Goal: Task Accomplishment & Management: Complete application form

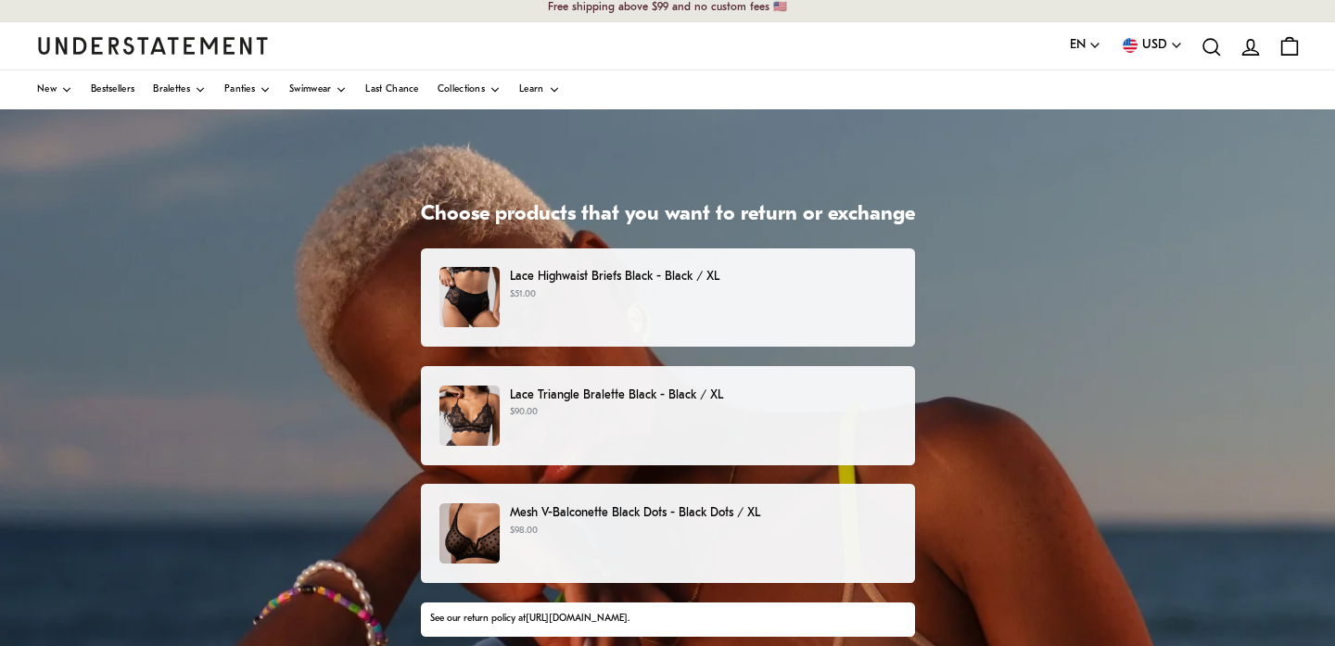
scroll to position [2, 0]
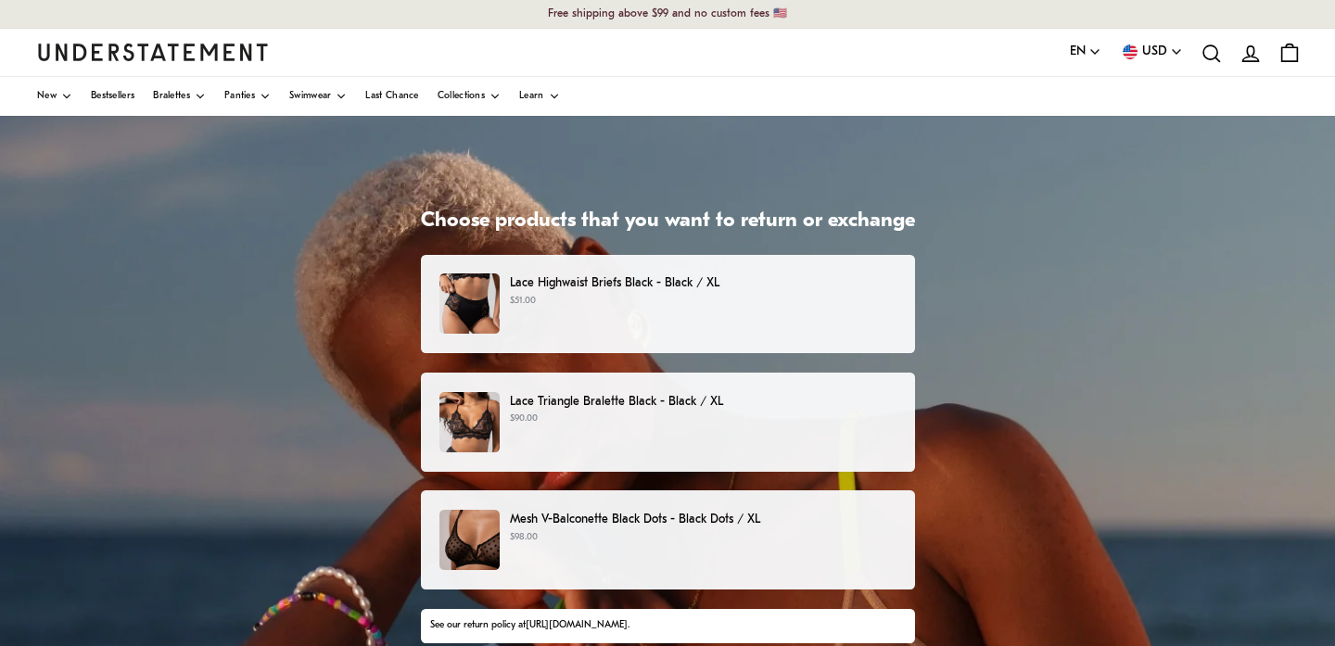
click at [624, 298] on p "$51.00" at bounding box center [703, 301] width 386 height 15
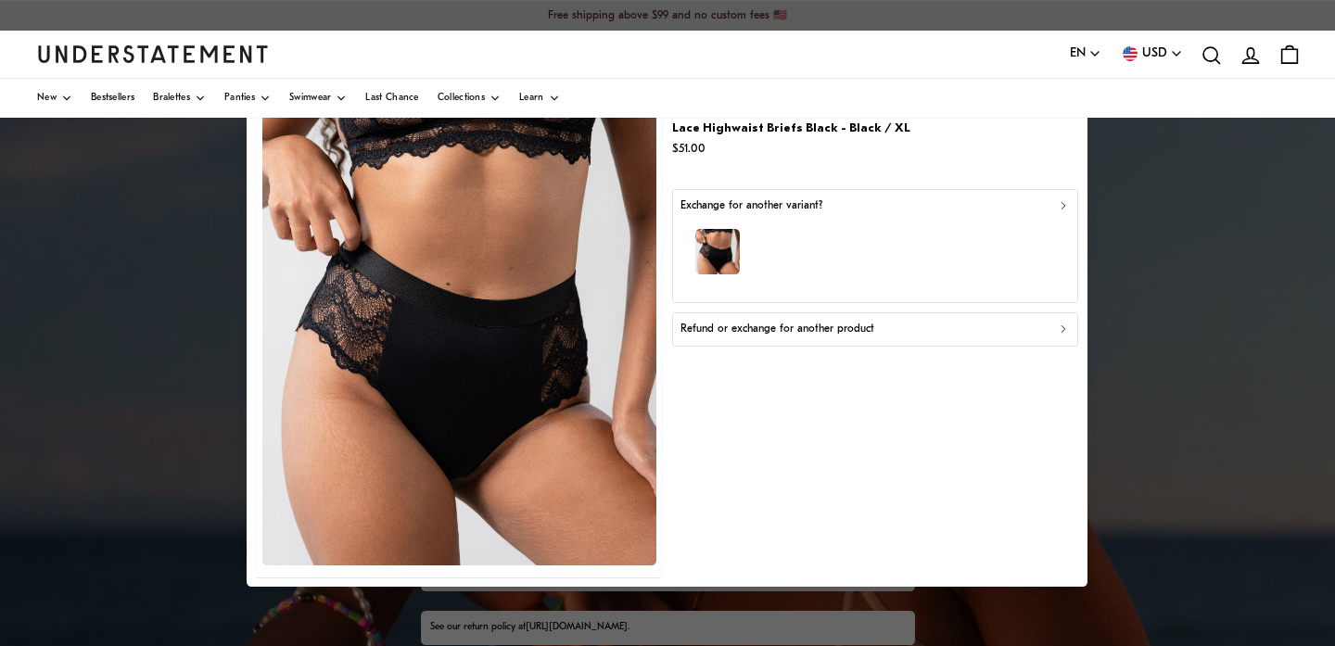
click at [804, 331] on p "Refund or exchange for another product" at bounding box center [777, 330] width 194 height 18
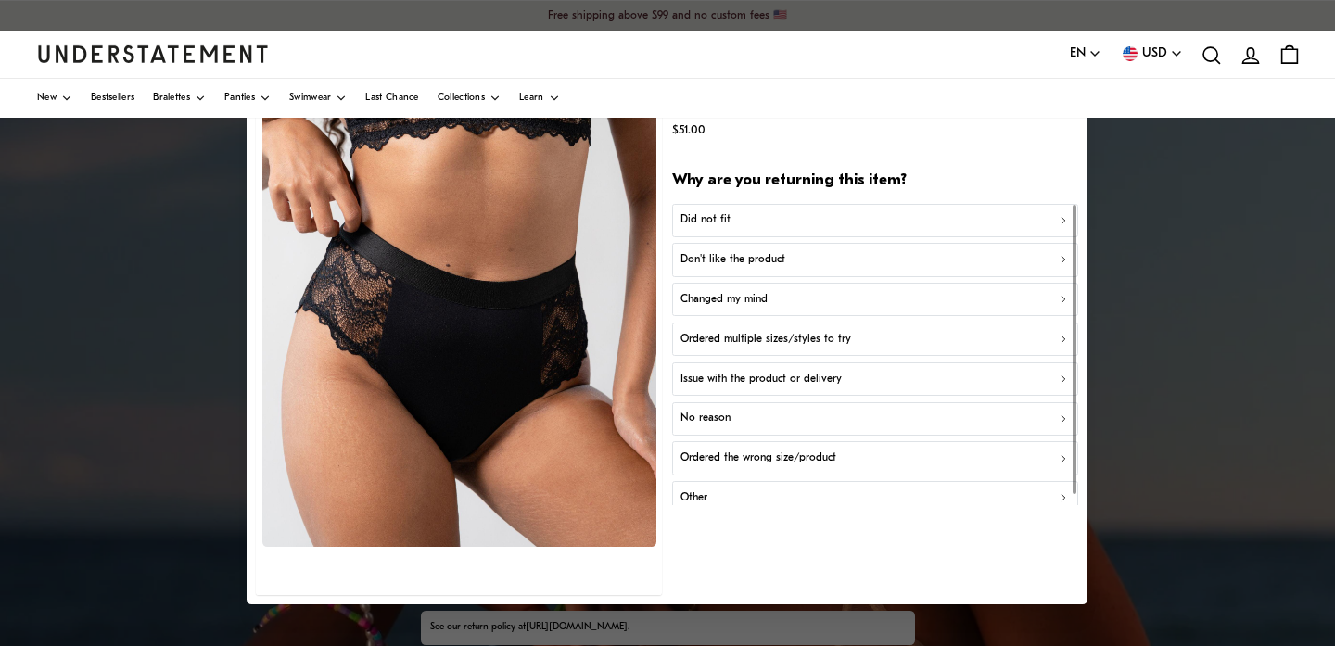
click at [780, 226] on div "Did not fit" at bounding box center [874, 221] width 389 height 18
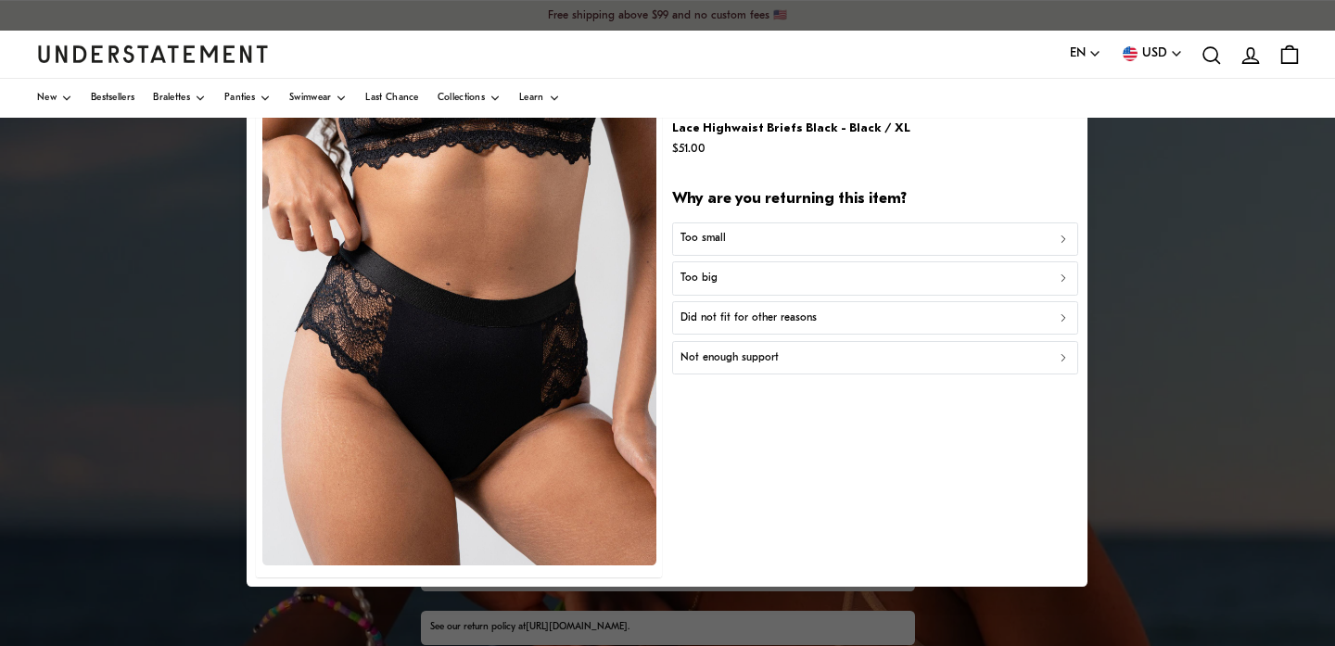
click at [720, 318] on p "Did not fit for other reasons" at bounding box center [748, 319] width 136 height 18
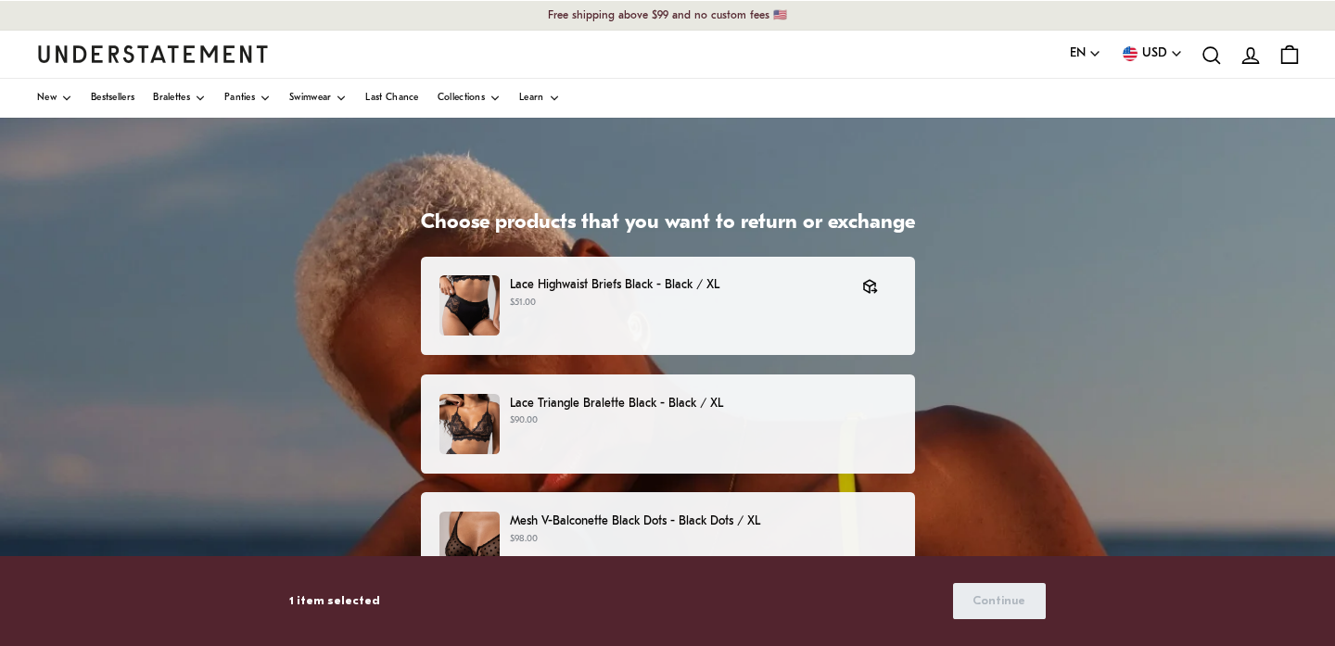
click at [715, 417] on p "$90.00" at bounding box center [703, 420] width 386 height 15
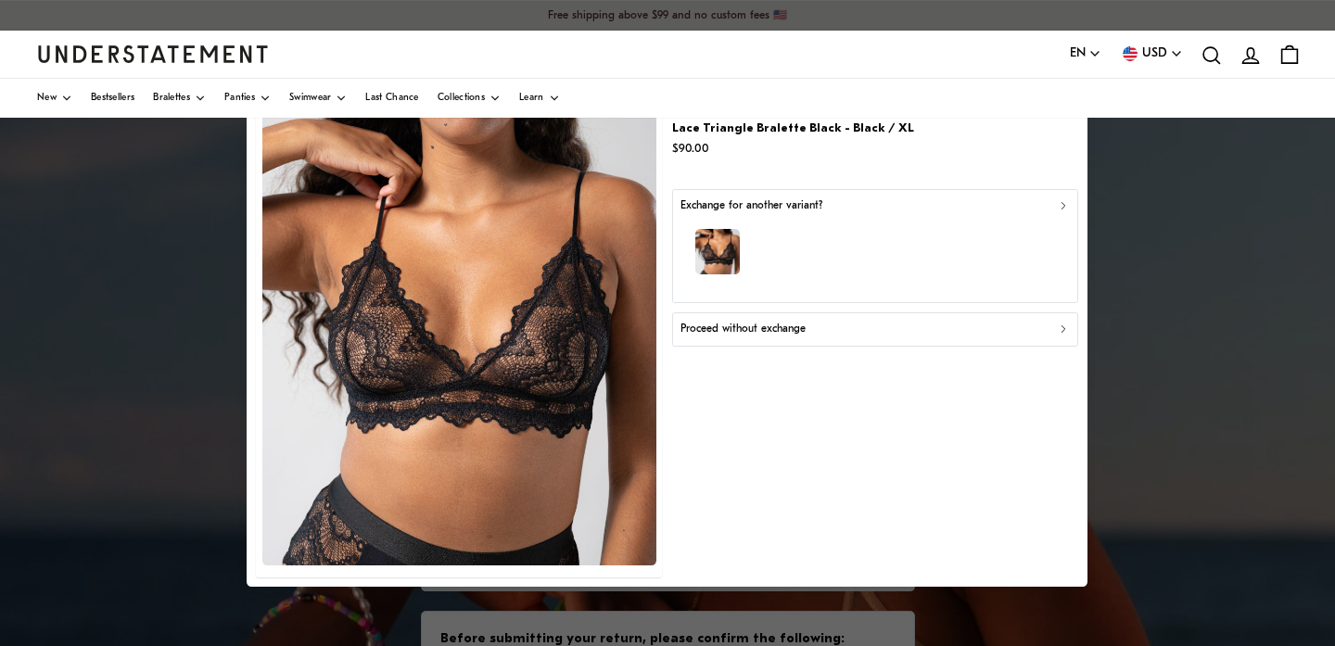
click at [821, 246] on div "button" at bounding box center [874, 254] width 389 height 81
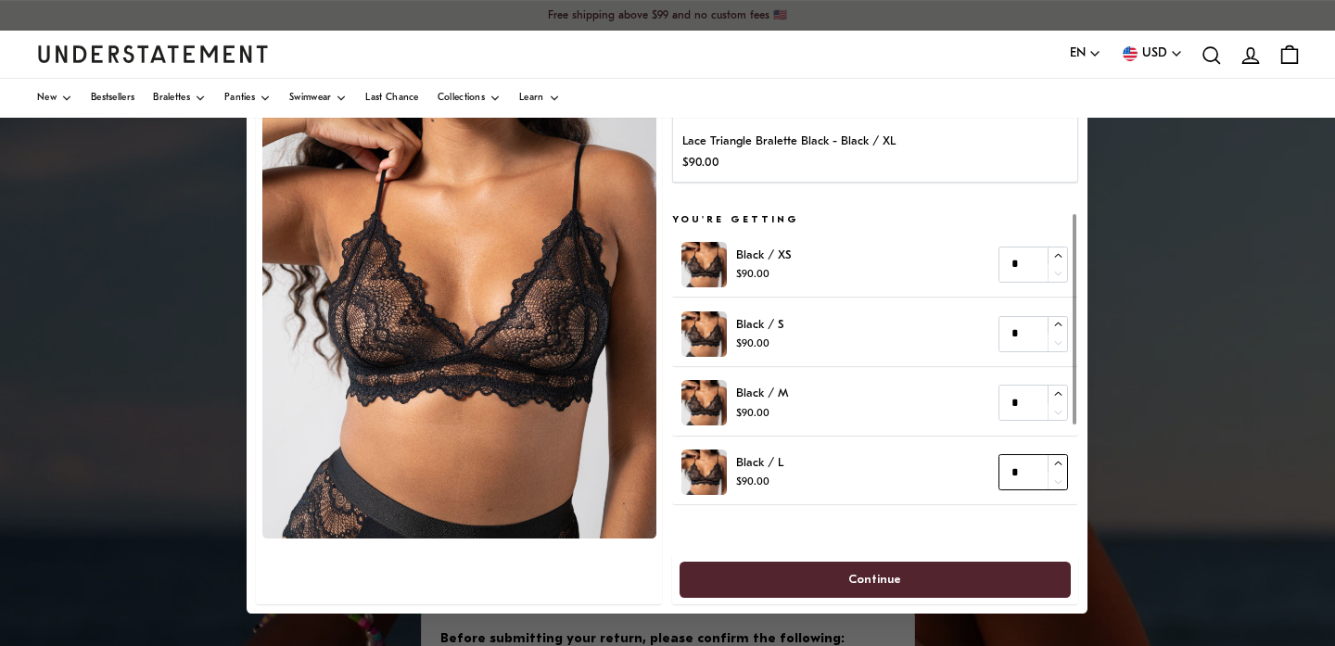
click at [1028, 476] on input "*" at bounding box center [1034, 472] width 70 height 36
type input "*"
click at [1060, 464] on icon "button" at bounding box center [1058, 464] width 12 height 12
click at [996, 566] on span "Continue" at bounding box center [875, 579] width 351 height 34
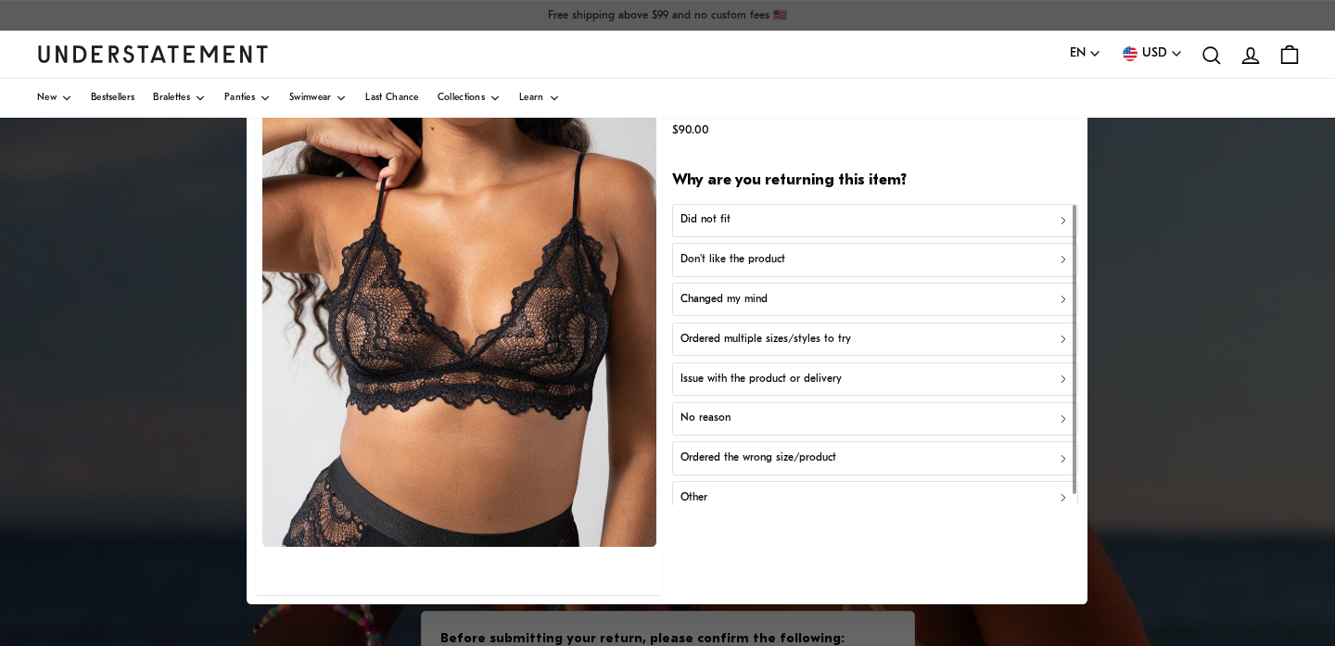
click at [786, 222] on div "Did not fit" at bounding box center [874, 221] width 389 height 18
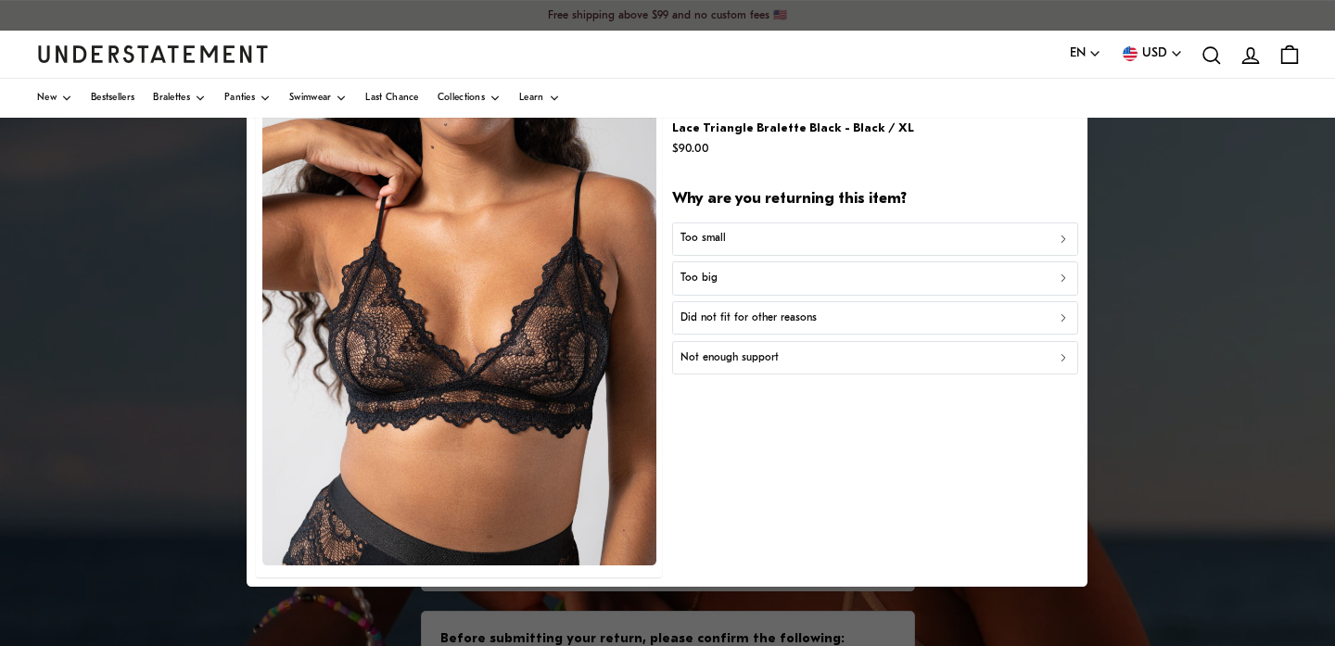
click at [769, 275] on div "Too big" at bounding box center [874, 279] width 389 height 18
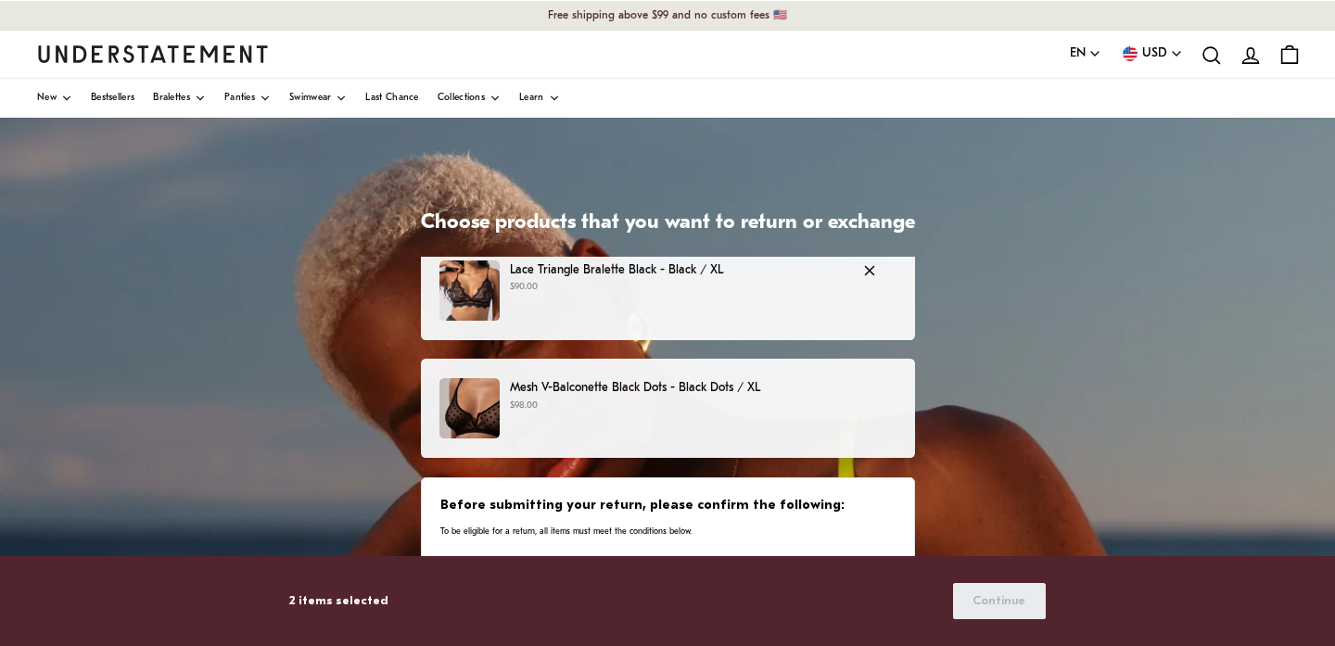
scroll to position [167, 0]
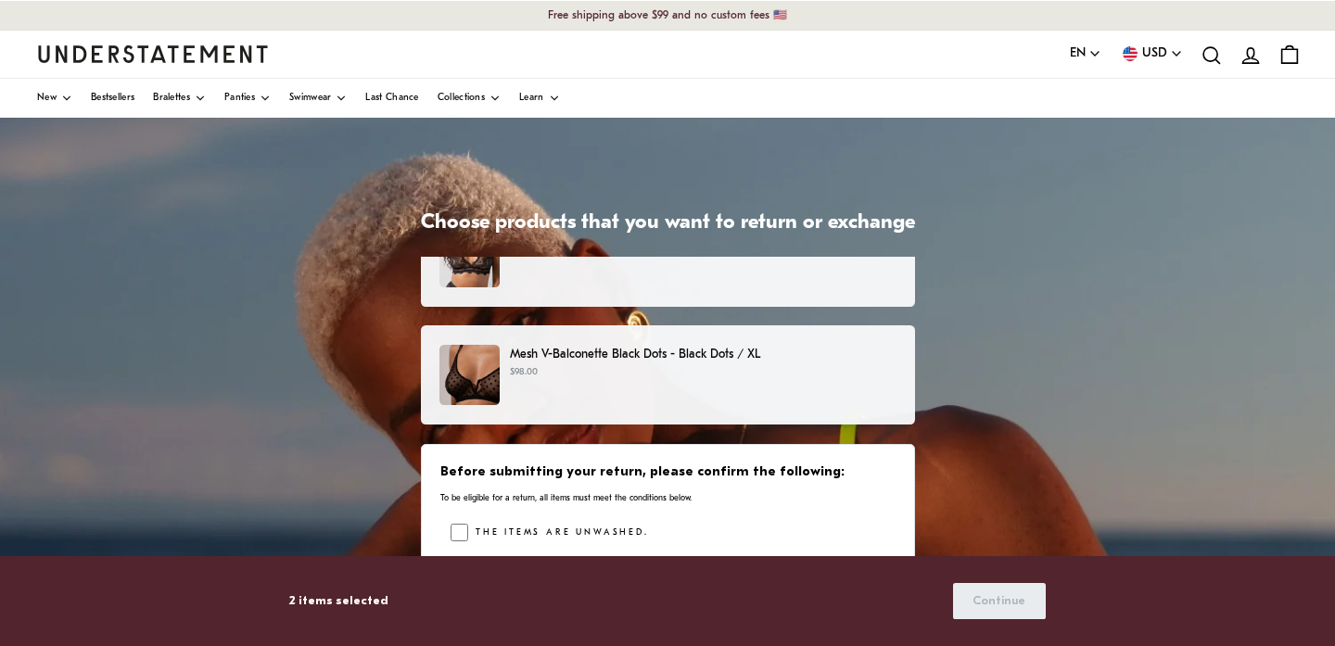
click at [740, 389] on div "Mesh V-Balconette Black Dots - Black Dots / XL $98.00" at bounding box center [666, 375] width 455 height 60
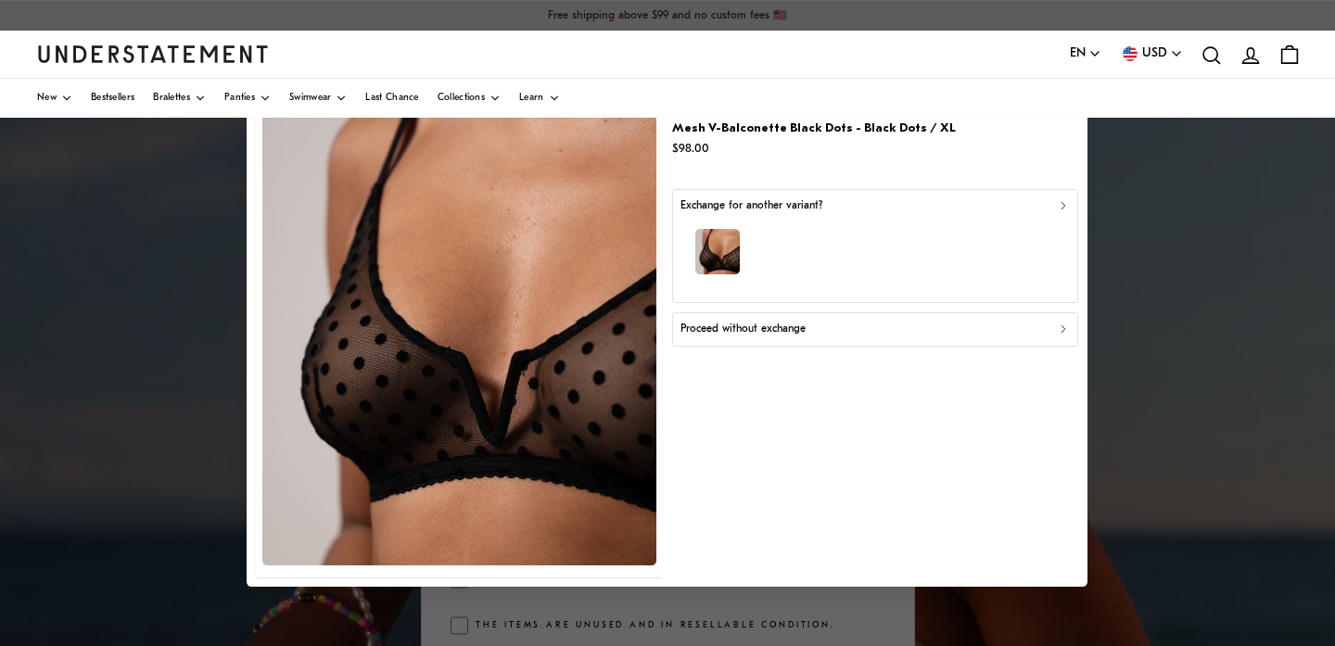
click at [843, 254] on div "button" at bounding box center [874, 254] width 389 height 81
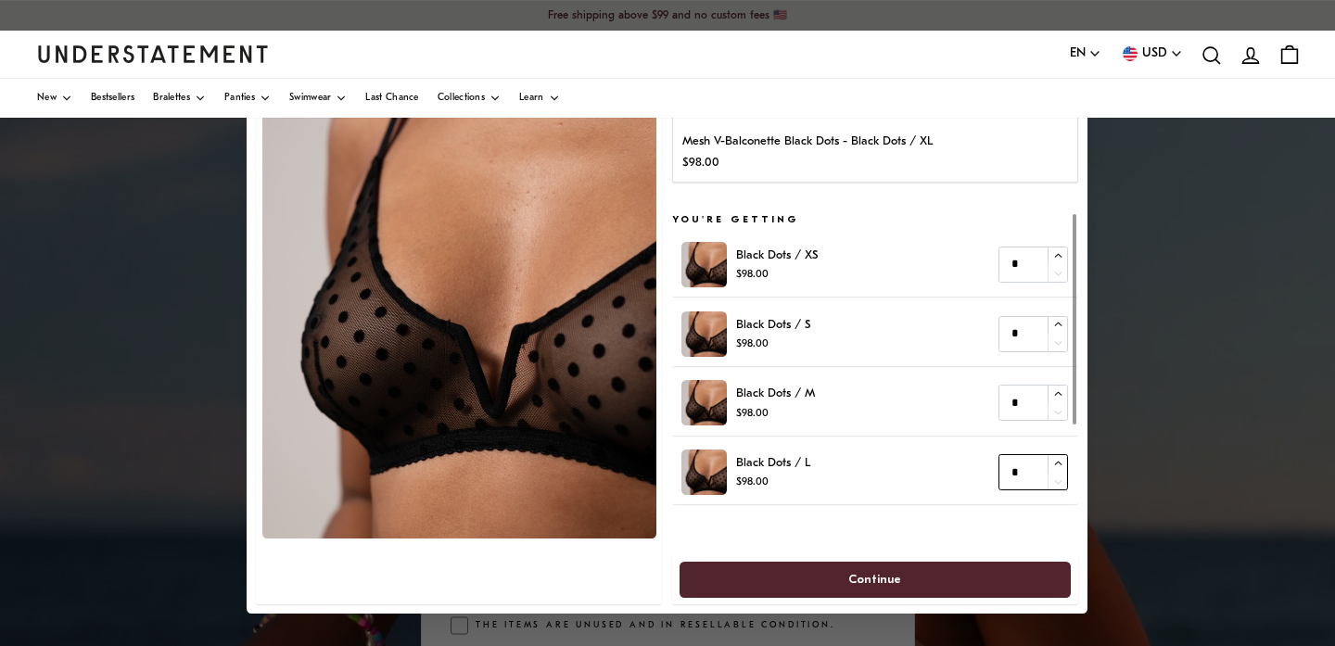
type input "*"
click at [1056, 460] on icon "button" at bounding box center [1058, 464] width 12 height 12
click at [950, 574] on span "Continue" at bounding box center [875, 579] width 351 height 34
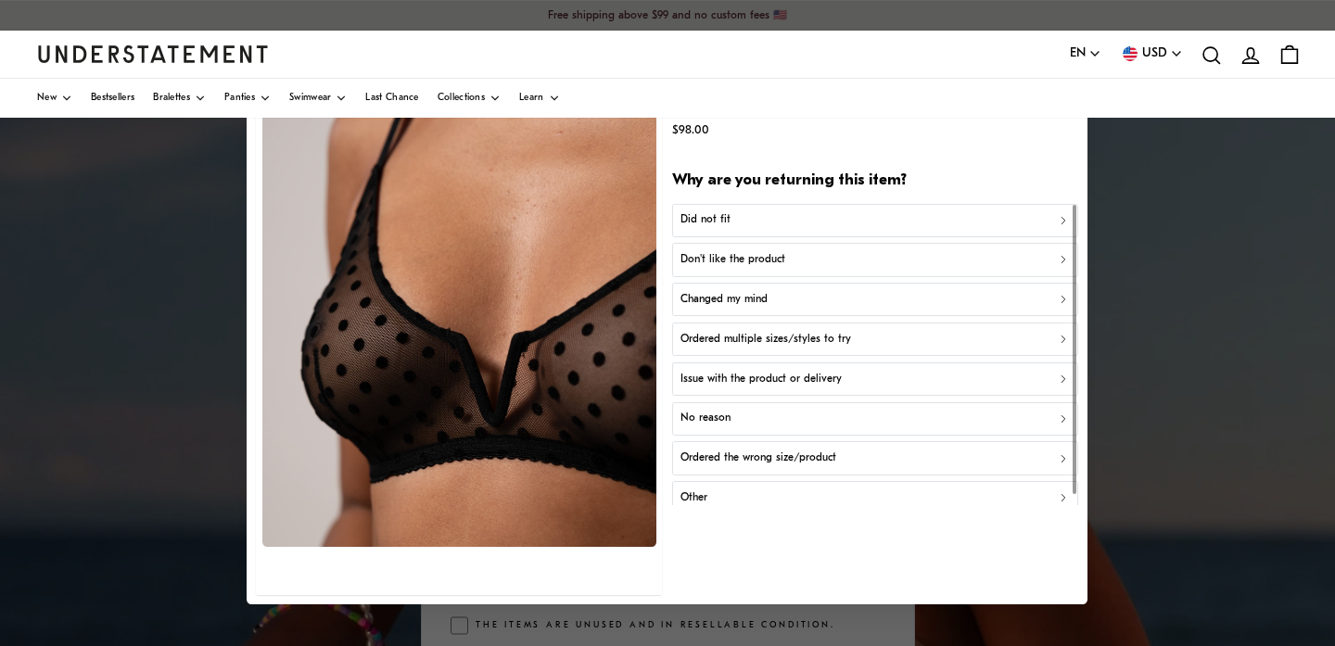
click at [823, 218] on div "Did not fit" at bounding box center [874, 221] width 389 height 18
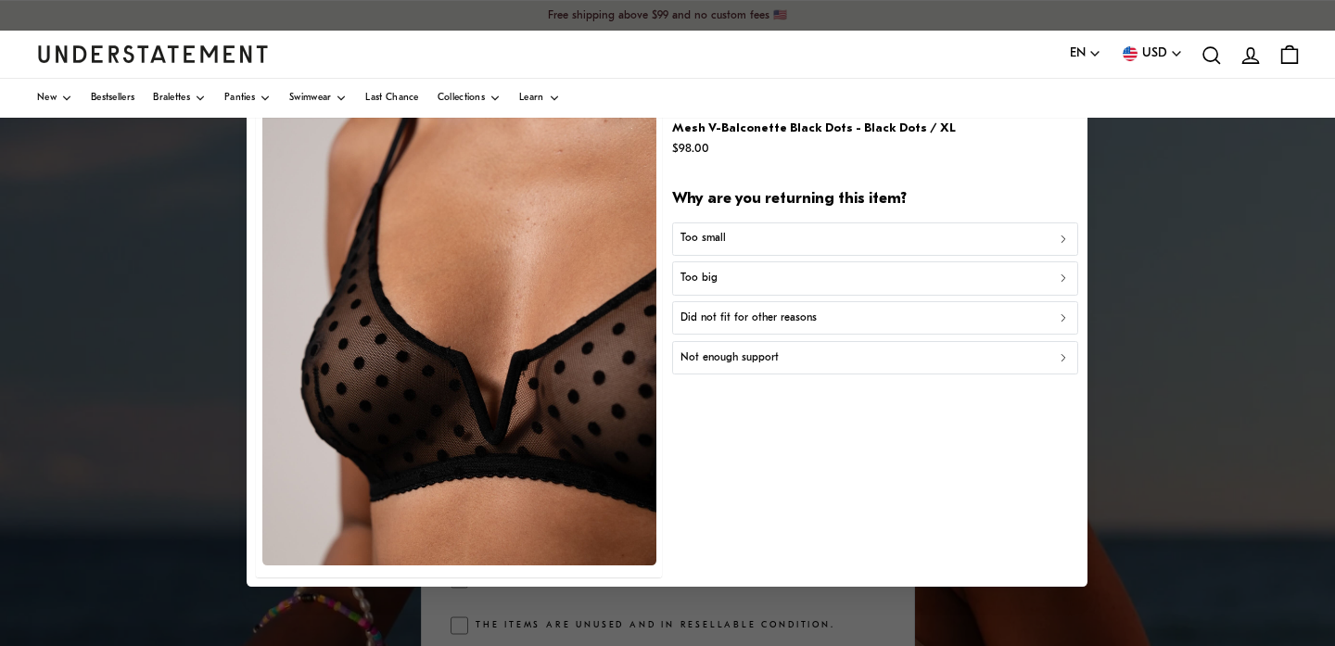
click at [793, 273] on div "Too big" at bounding box center [874, 279] width 389 height 18
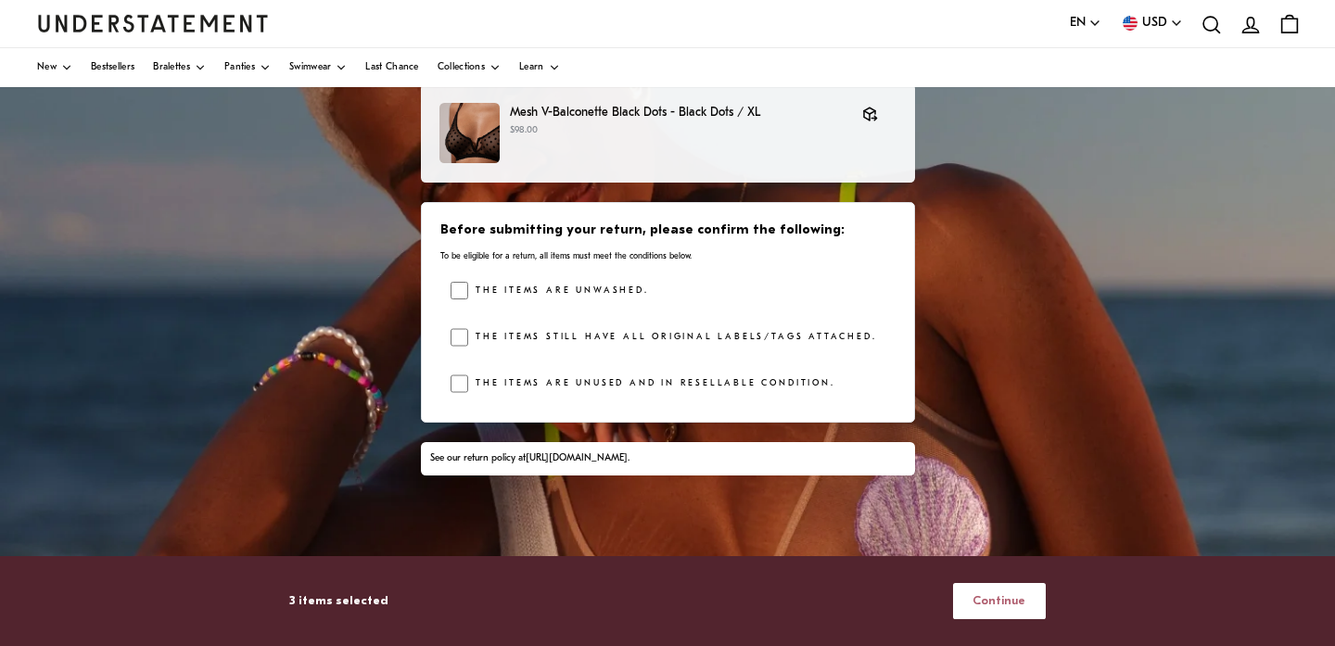
scroll to position [399, 0]
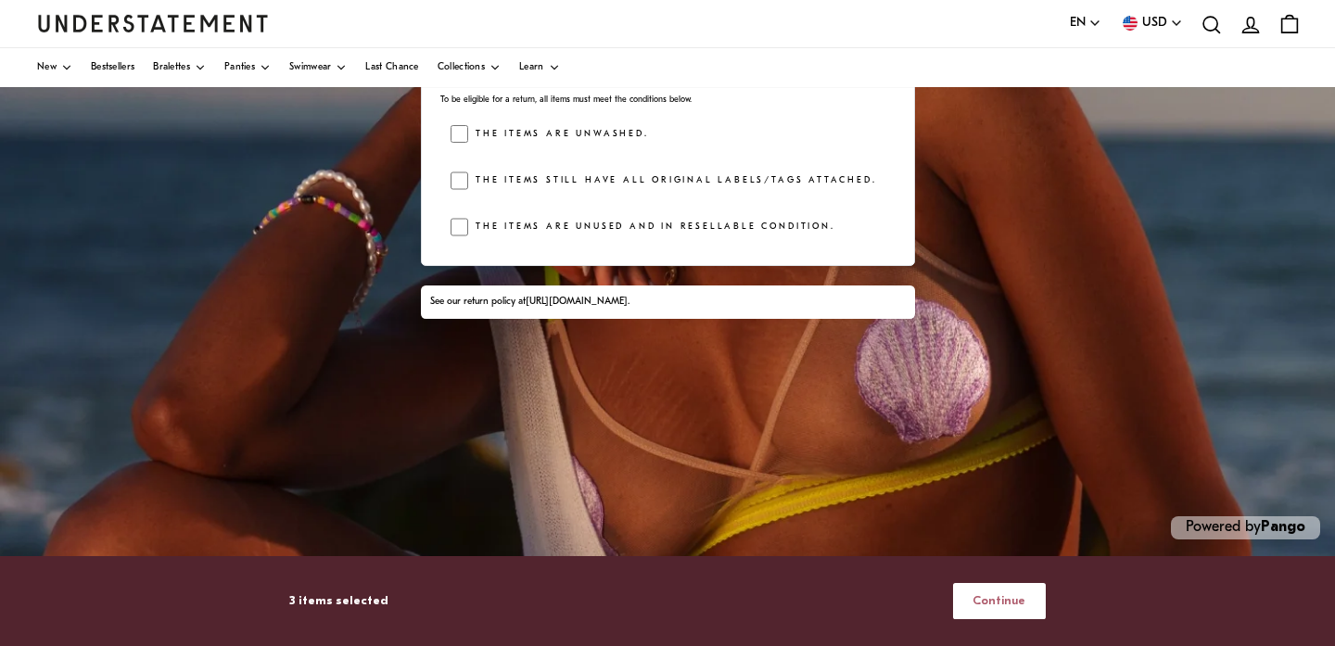
click at [1014, 603] on span "Continue" at bounding box center [998, 601] width 53 height 34
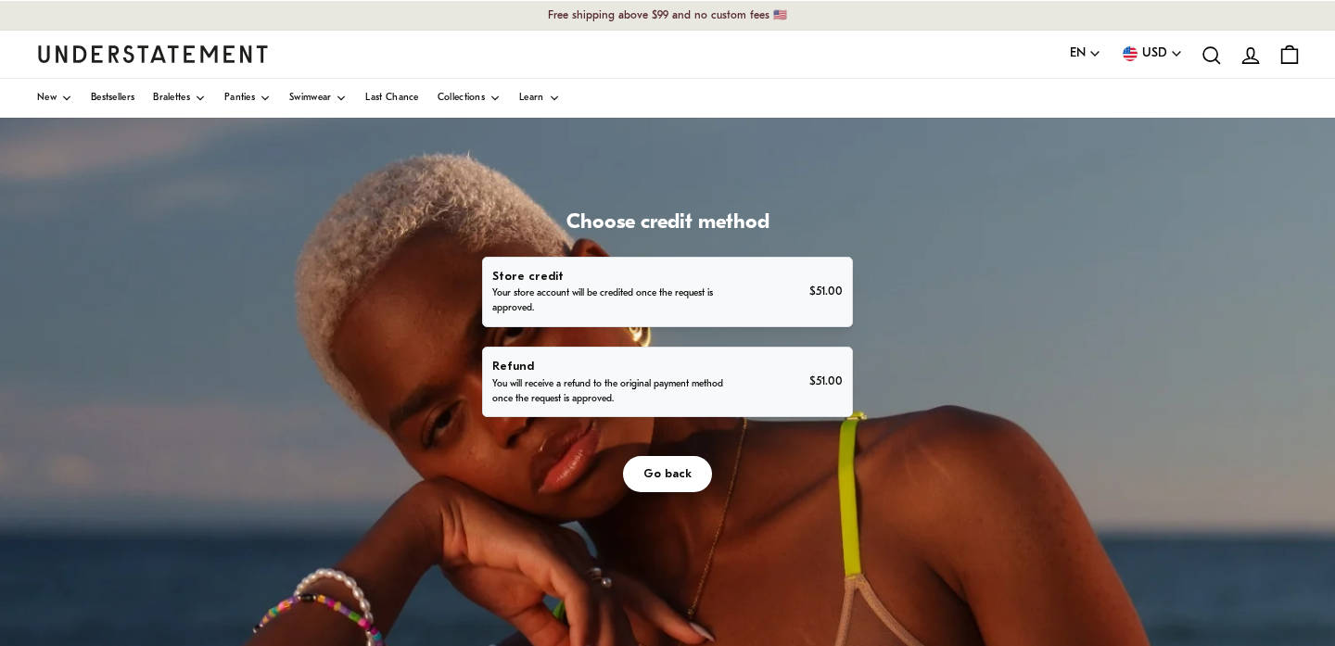
click at [712, 377] on p "You will receive a refund to the original payment method once the request is ap…" at bounding box center [611, 392] width 239 height 30
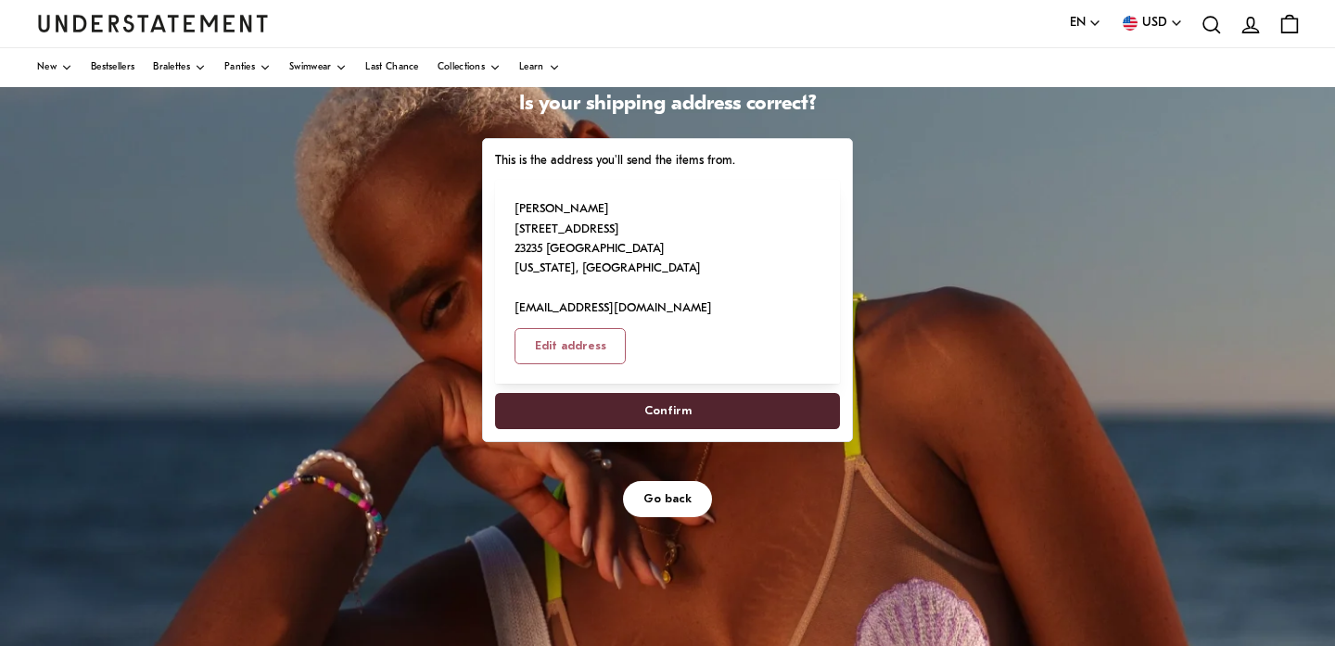
scroll to position [122, 0]
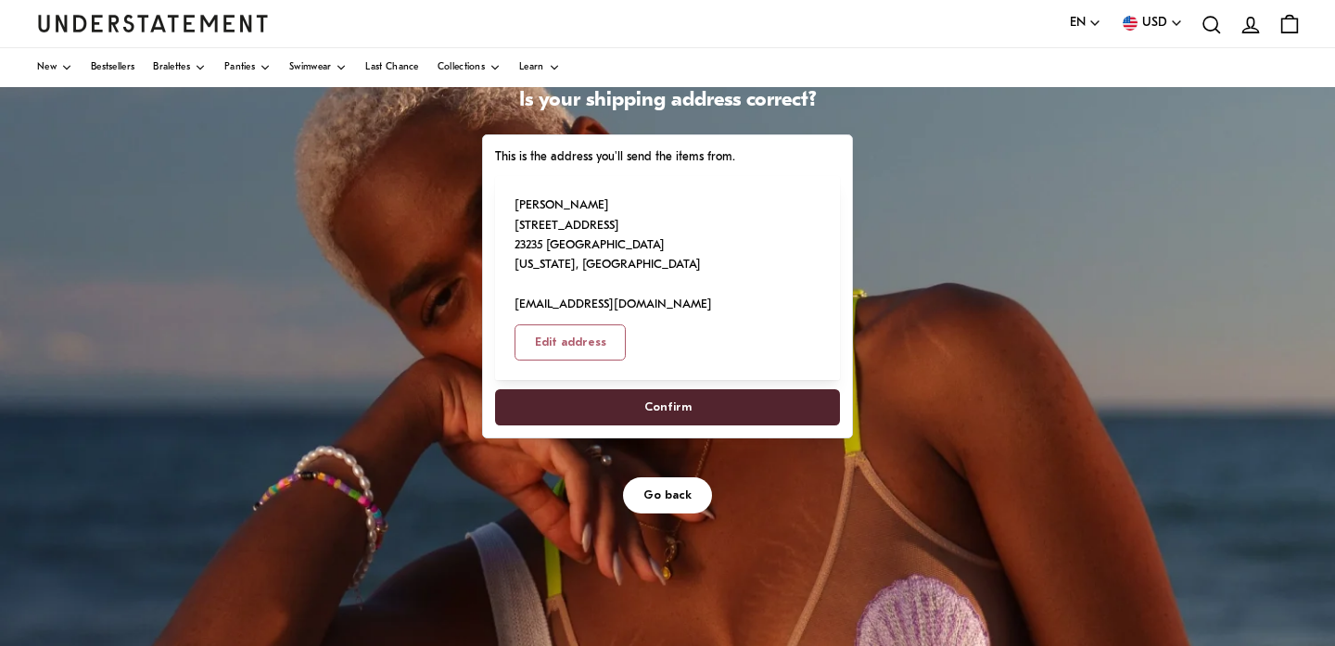
click at [655, 390] on span "Confirm" at bounding box center [667, 407] width 47 height 34
select select "**"
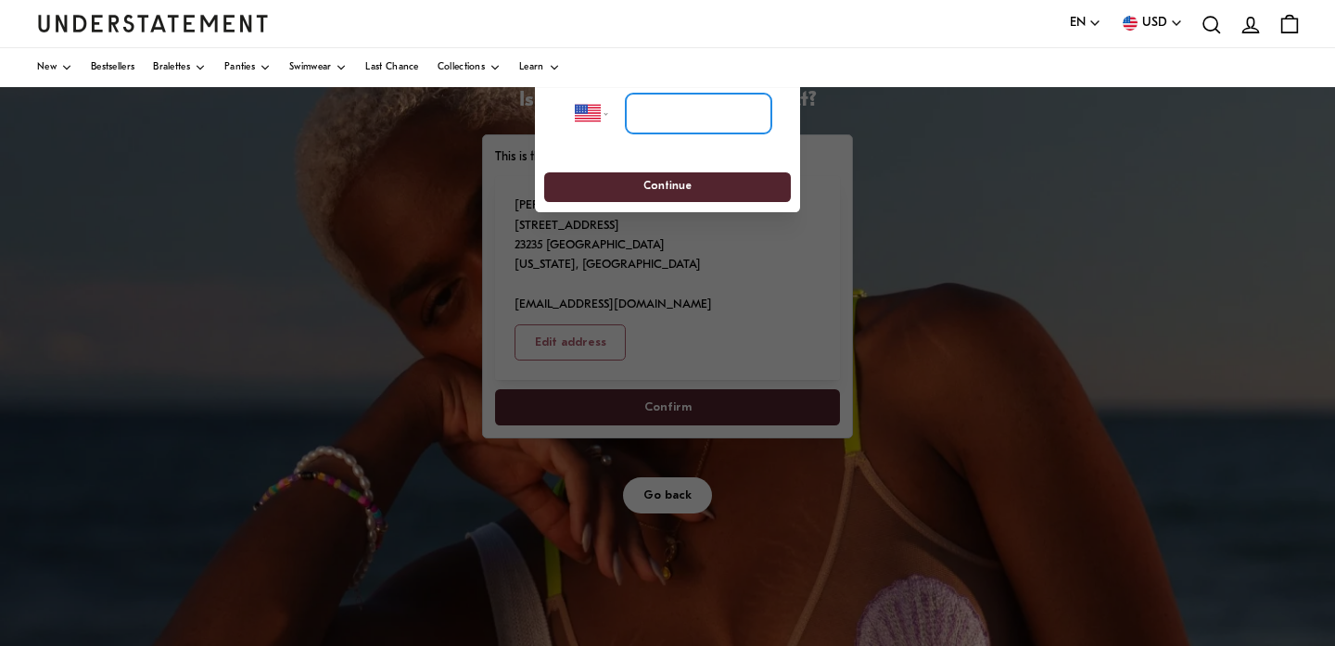
click at [663, 111] on input "tel" at bounding box center [699, 113] width 146 height 41
type input "**********"
click at [660, 187] on span "Continue" at bounding box center [667, 187] width 48 height 29
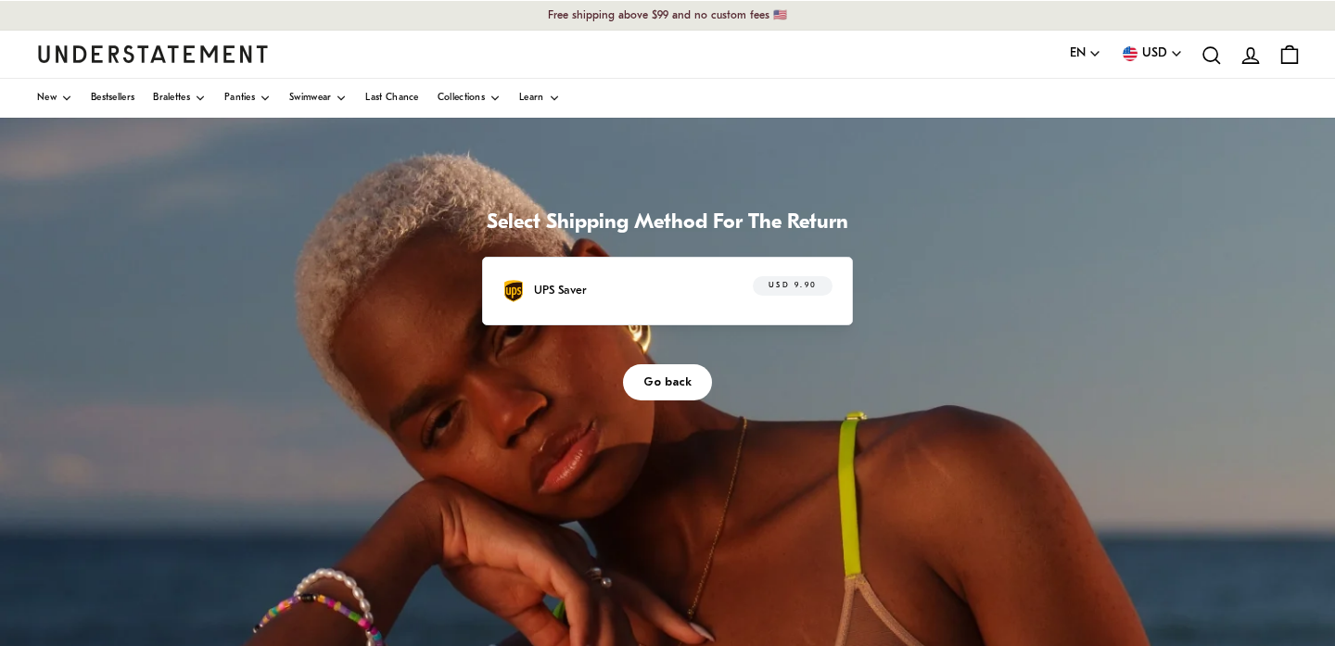
click at [657, 293] on div "UPS Saver USD 9.90" at bounding box center [667, 290] width 330 height 29
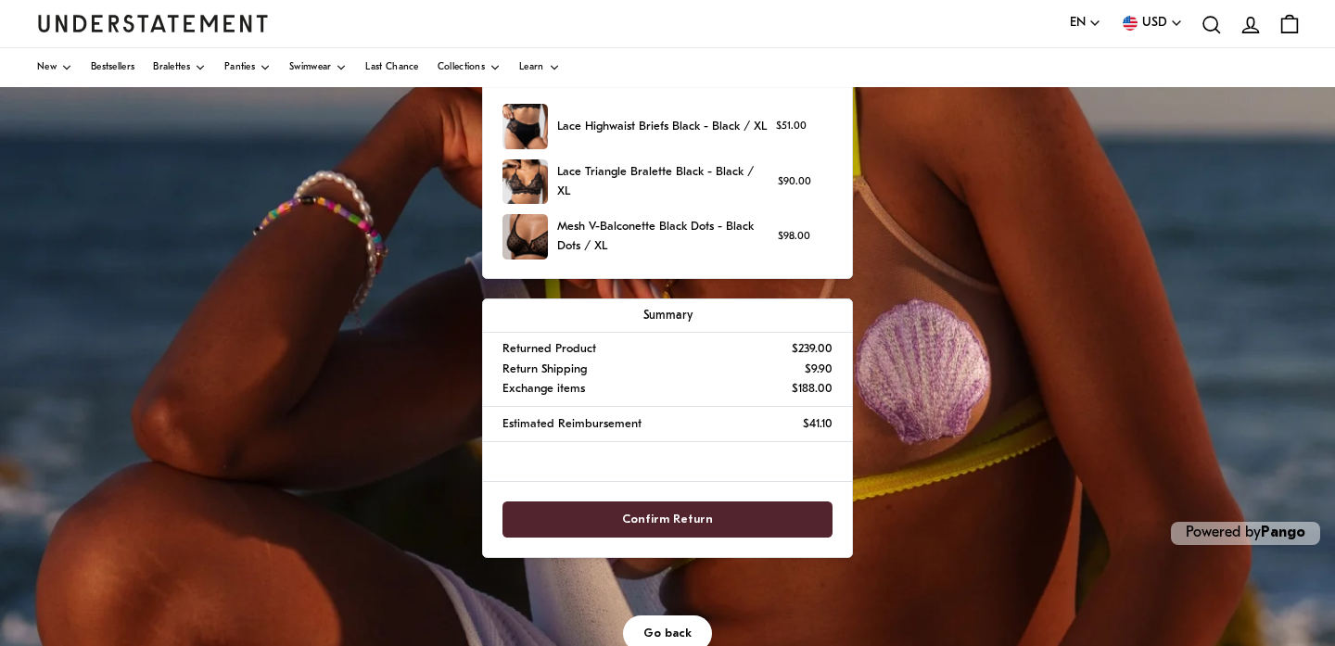
scroll to position [399, 0]
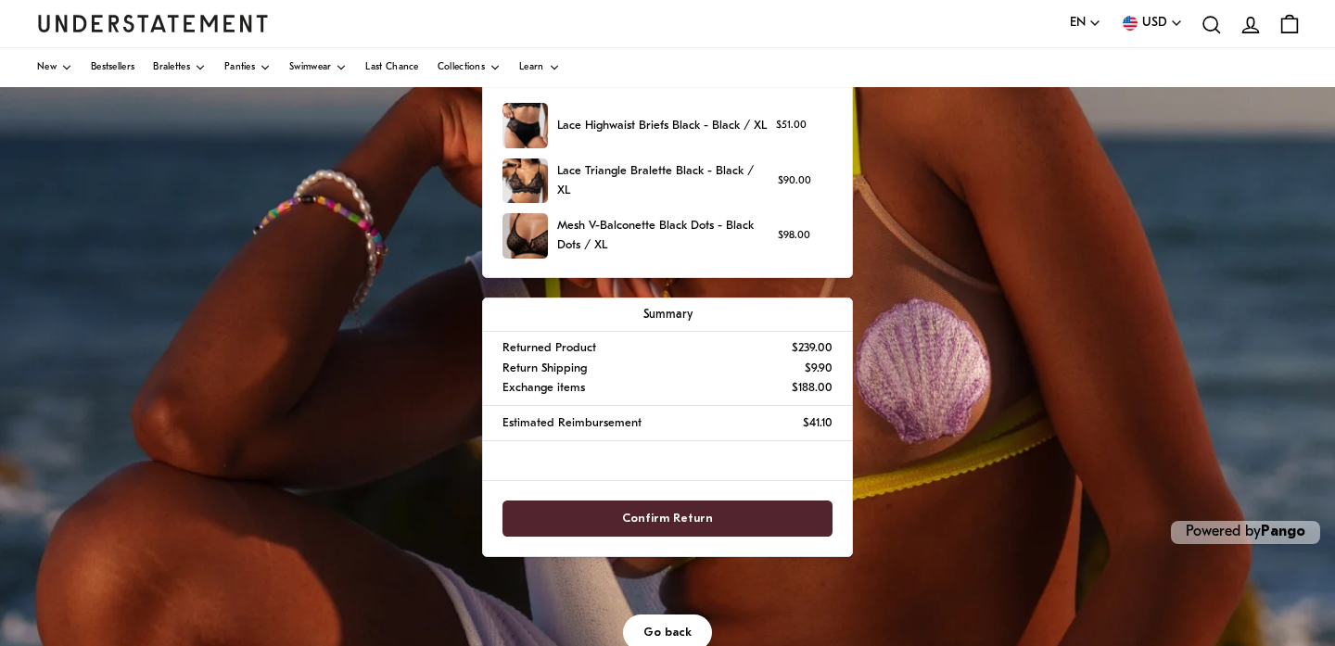
click at [657, 511] on span "Confirm Return" at bounding box center [667, 518] width 91 height 34
